Goal: Find specific page/section: Find specific page/section

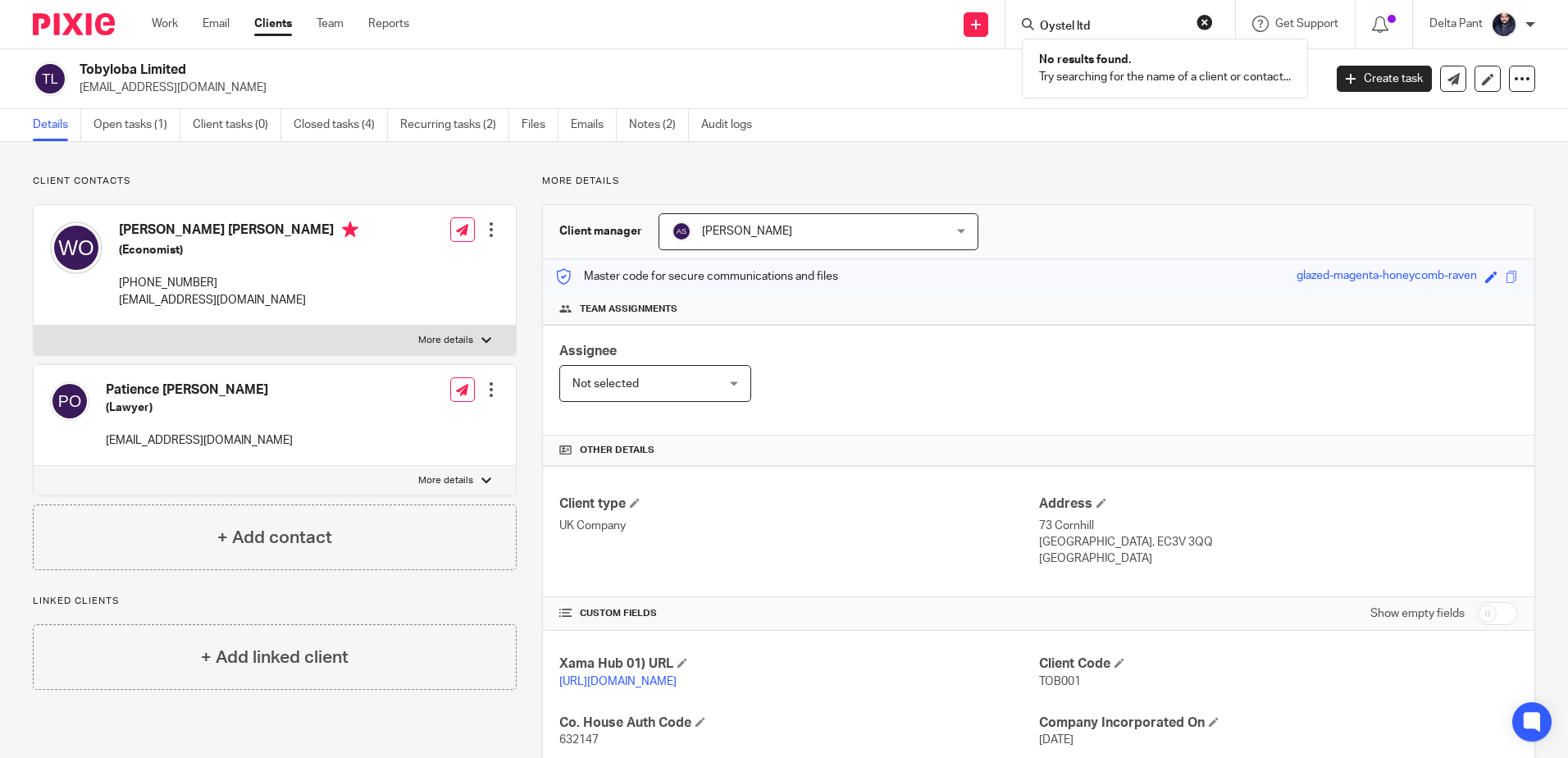
type input "Oystel ltd"
click at [1203, 21] on button "reset" at bounding box center [1204, 22] width 17 height 17
click at [1085, 21] on input "Search" at bounding box center [1111, 27] width 148 height 15
paste input "[EMAIL_ADDRESS][DOMAIN_NAME]"
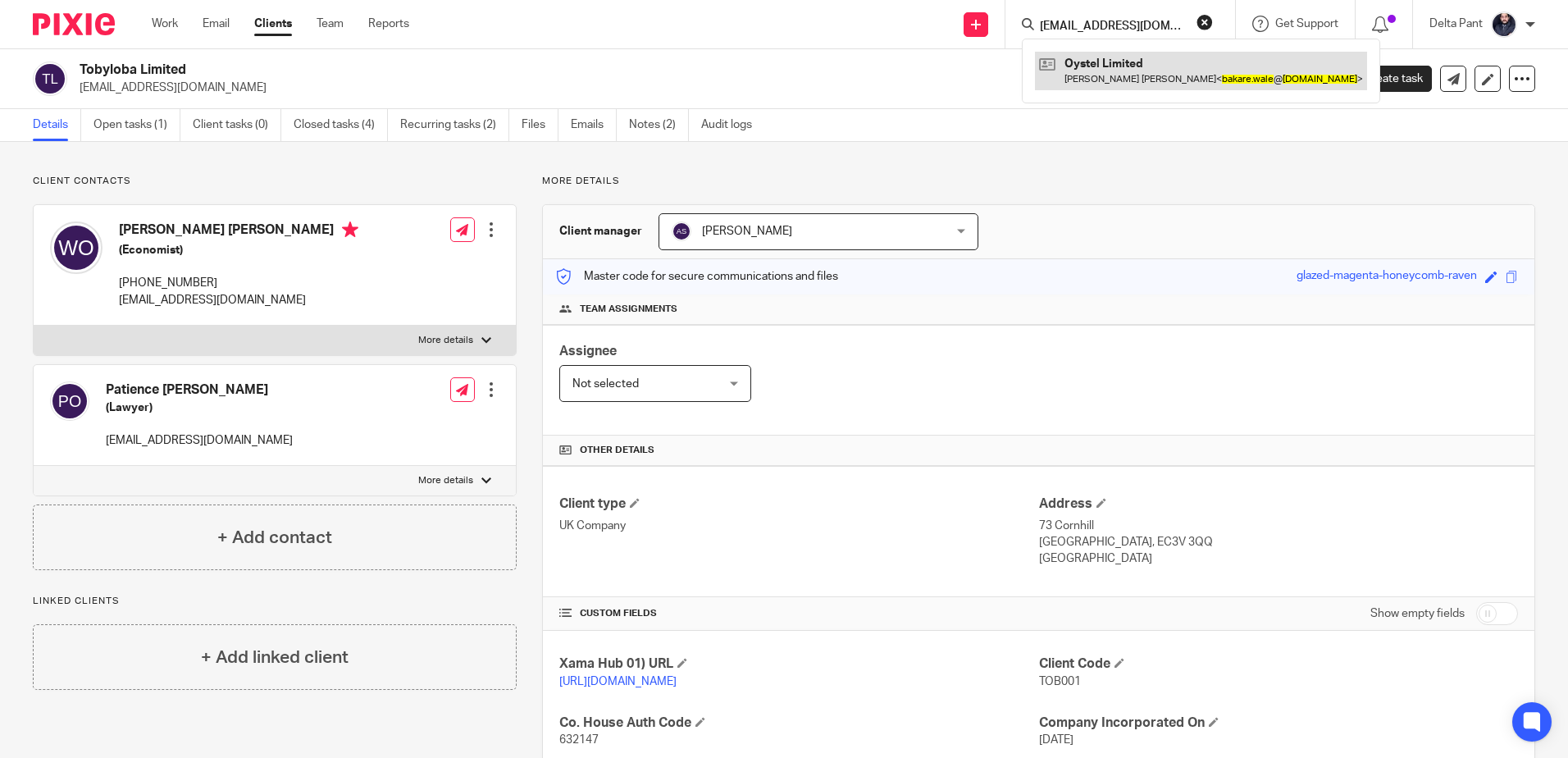
type input "[EMAIL_ADDRESS][DOMAIN_NAME]"
click at [1075, 79] on link at bounding box center [1200, 70] width 332 height 38
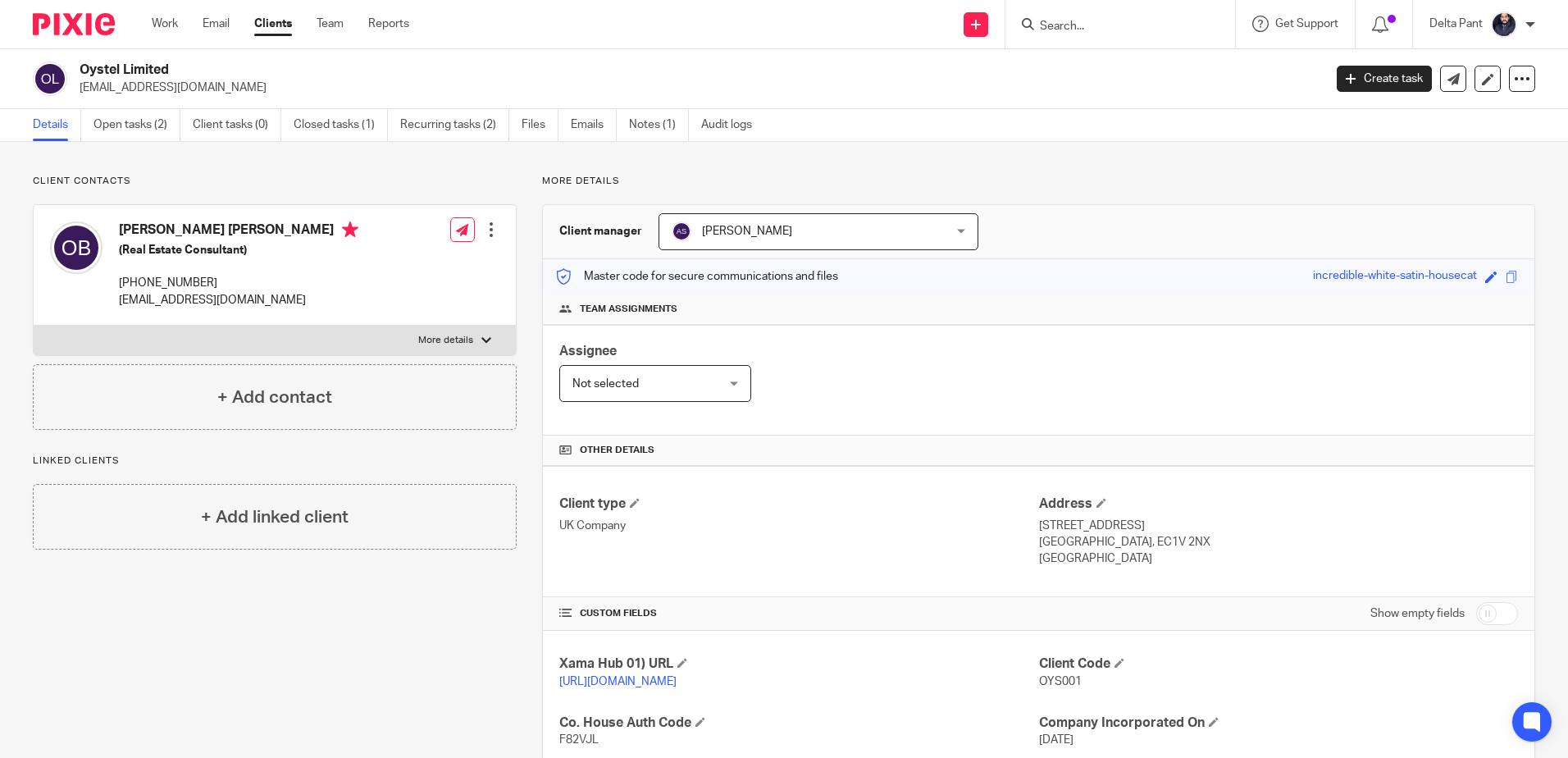
click at [1071, 31] on input "Search" at bounding box center [1111, 27] width 148 height 15
type input "oystel"
click at [890, 79] on p "[EMAIL_ADDRESS][DOMAIN_NAME]" at bounding box center [696, 87] width 1233 height 17
